Goal: Find specific page/section

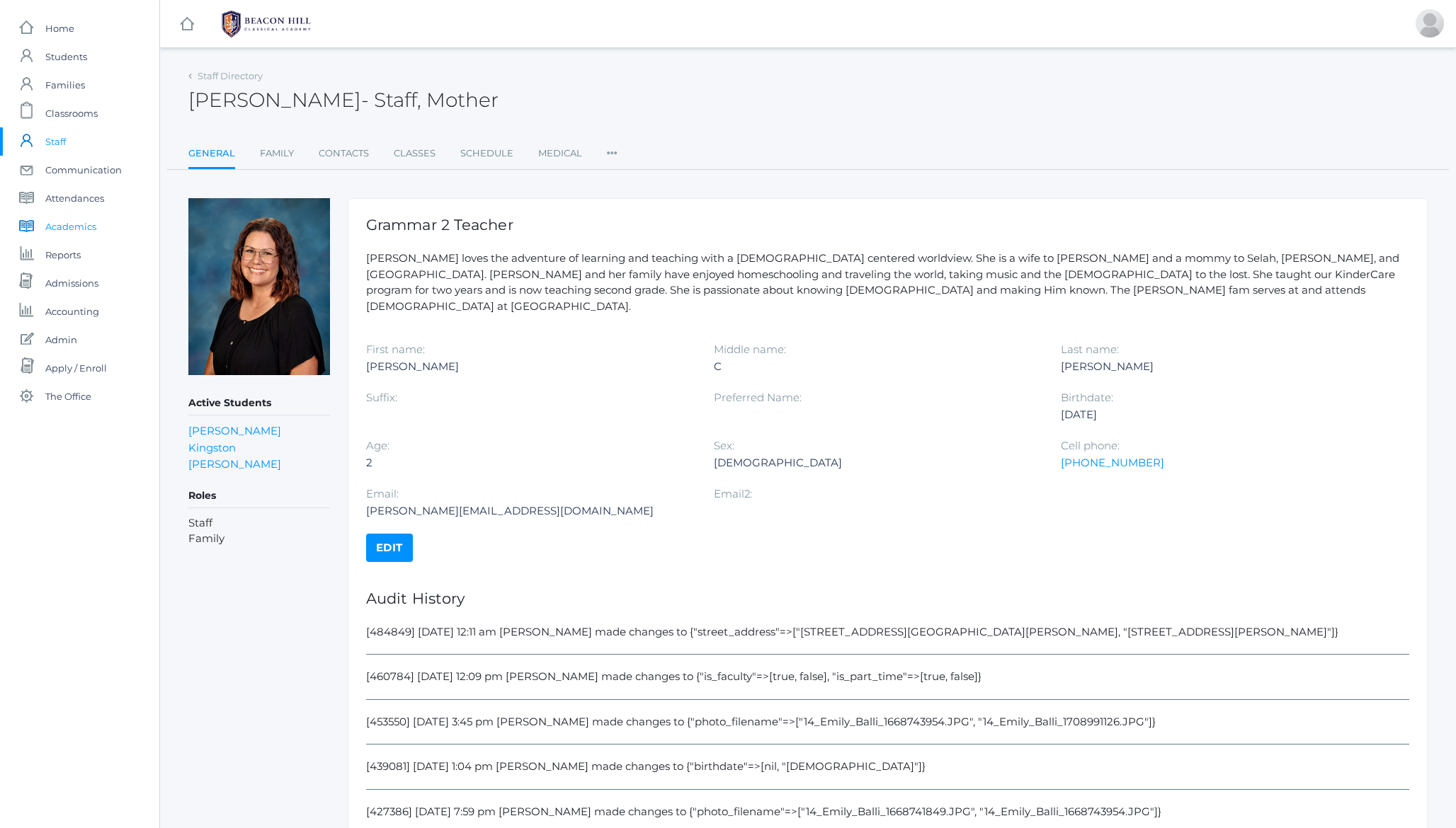
click at [65, 225] on span "Academics" at bounding box center [71, 226] width 51 height 29
